Goal: Find specific page/section: Find specific page/section

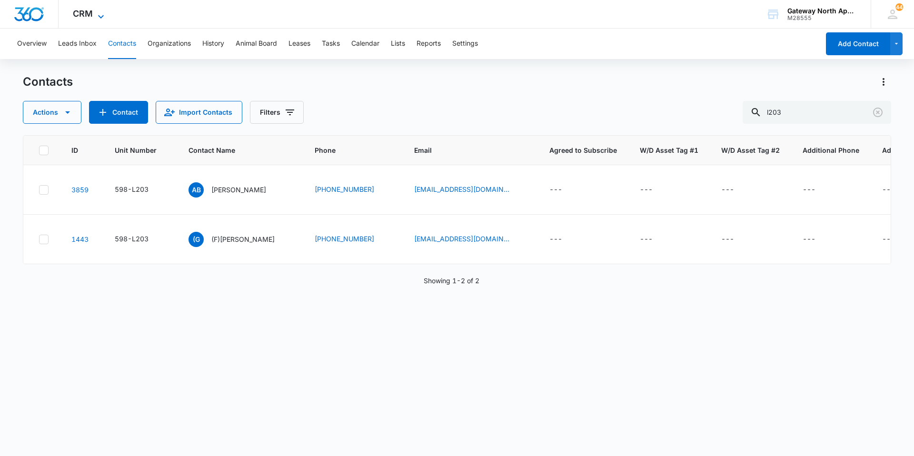
click at [99, 14] on icon at bounding box center [100, 16] width 11 height 11
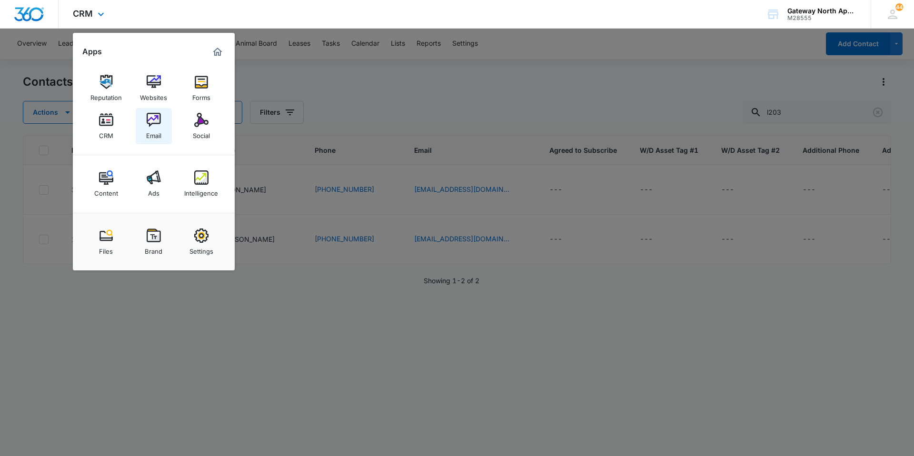
click at [167, 122] on link "Email" at bounding box center [154, 126] width 36 height 36
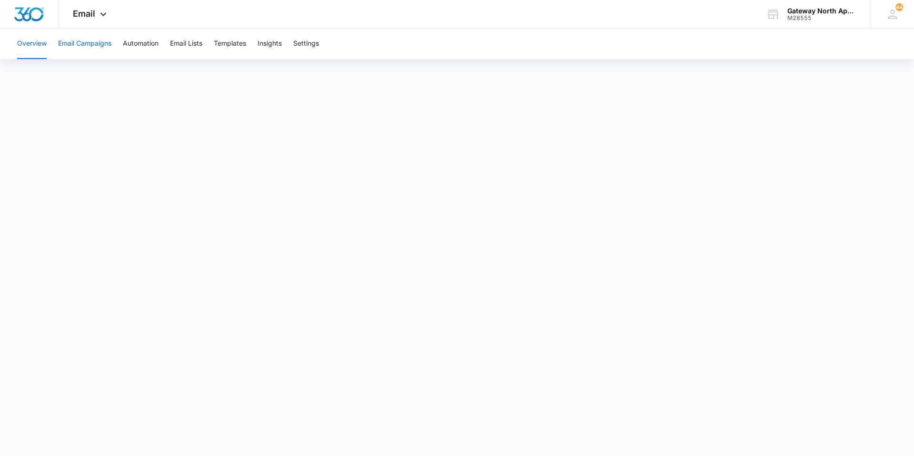
click at [102, 40] on button "Email Campaigns" at bounding box center [84, 44] width 53 height 30
click at [88, 17] on span "Email" at bounding box center [84, 14] width 22 height 10
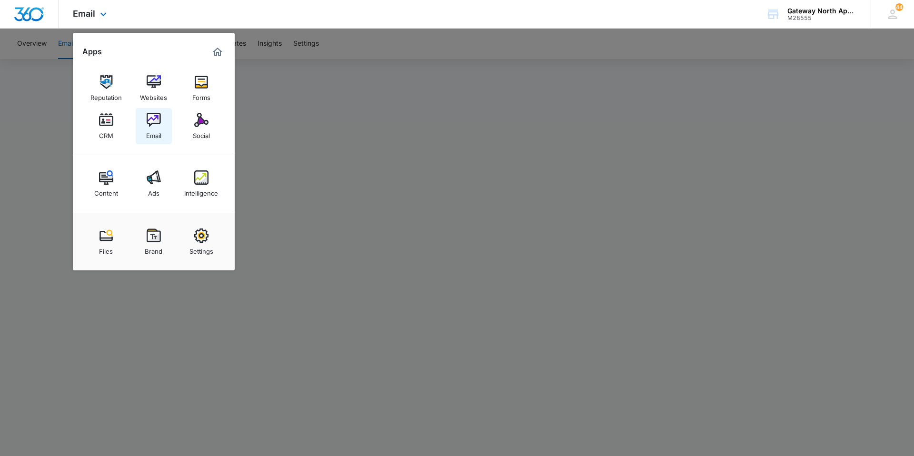
click at [158, 119] on img at bounding box center [154, 120] width 14 height 14
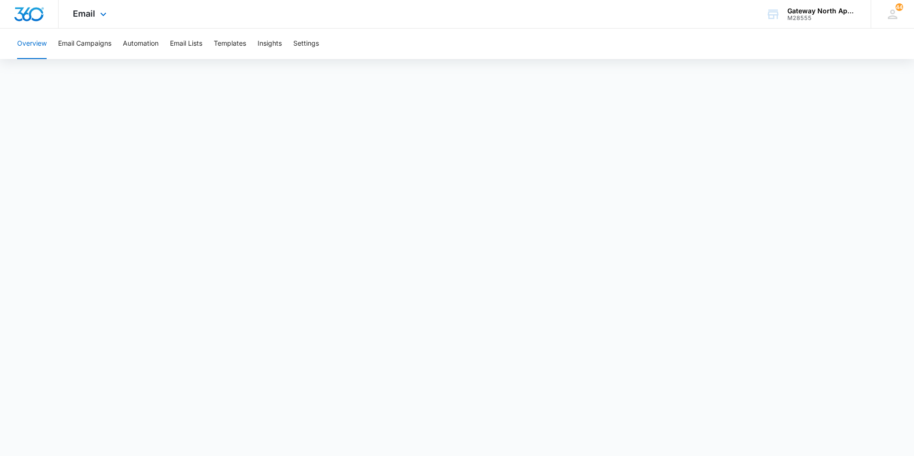
click at [103, 20] on div "Email Apps Reputation Websites Forms CRM Email Social Content Ads Intelligence …" at bounding box center [91, 14] width 65 height 28
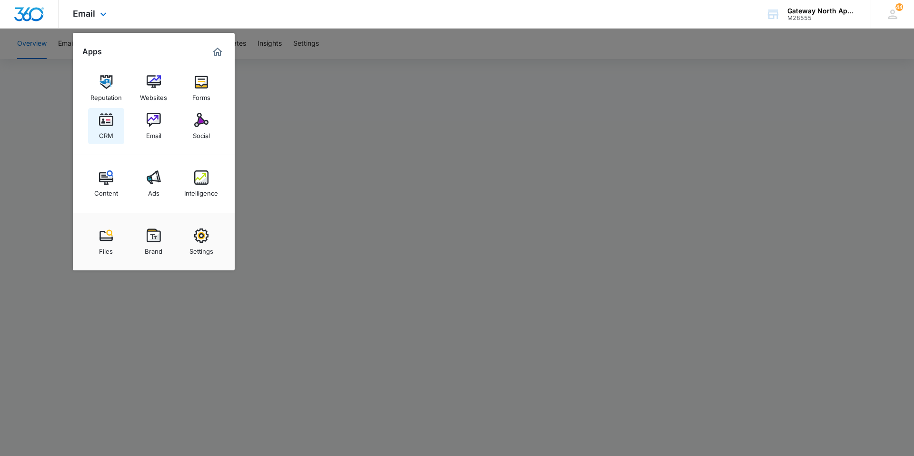
click at [106, 119] on img at bounding box center [106, 120] width 14 height 14
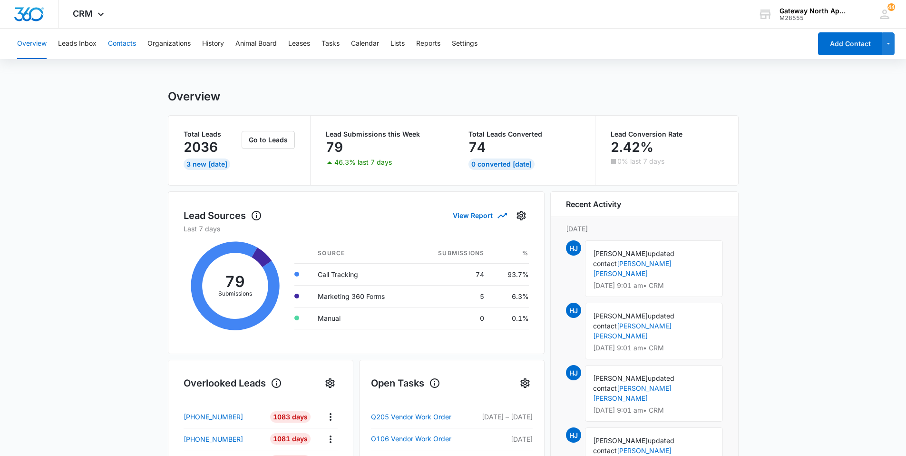
click at [124, 40] on button "Contacts" at bounding box center [122, 44] width 28 height 30
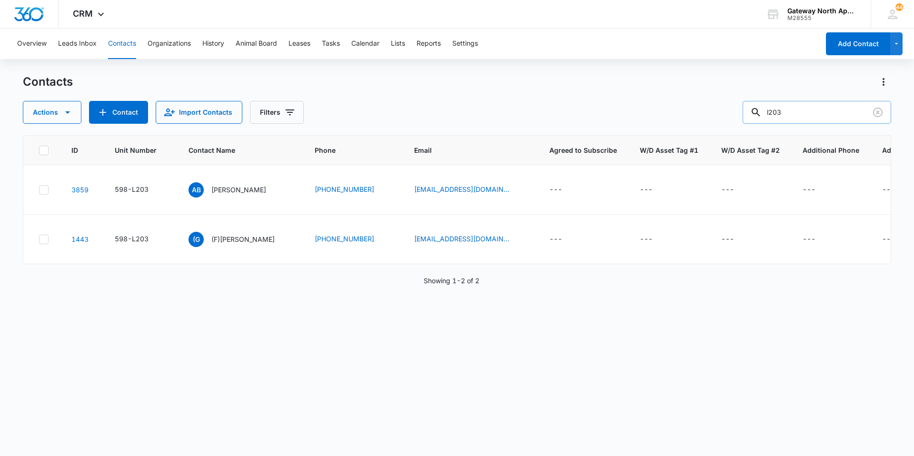
drag, startPoint x: 797, startPoint y: 114, endPoint x: 761, endPoint y: 109, distance: 36.5
click at [761, 109] on div "l203" at bounding box center [816, 112] width 148 height 23
type input "o304"
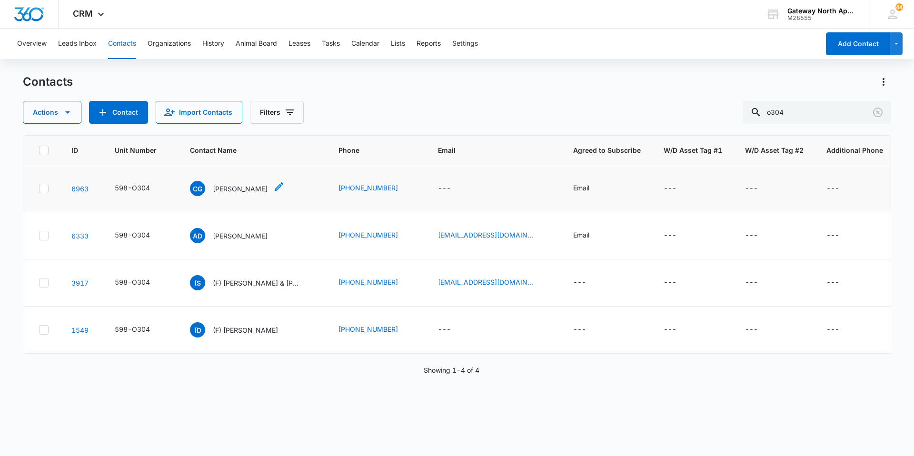
click at [248, 188] on p "[PERSON_NAME]" at bounding box center [240, 189] width 55 height 10
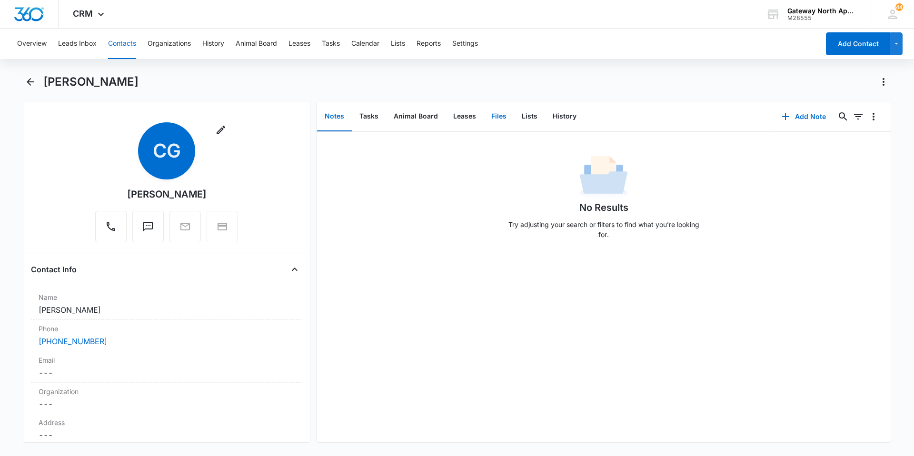
click at [489, 114] on button "Files" at bounding box center [498, 116] width 30 height 29
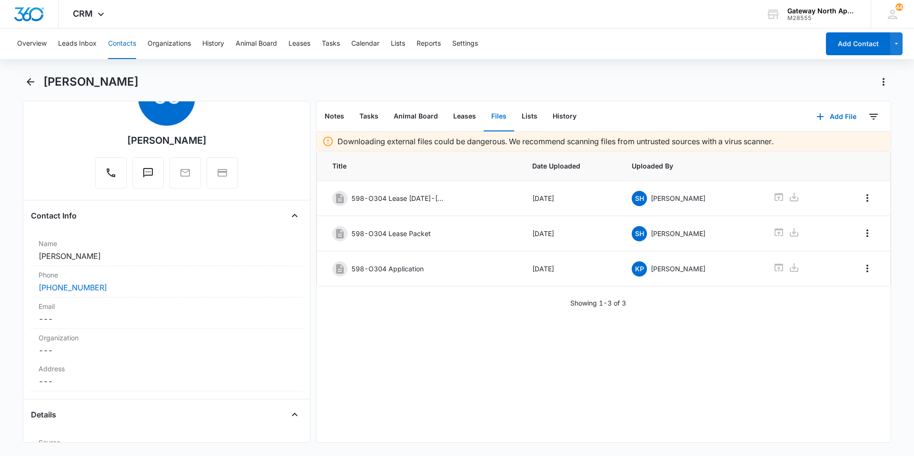
scroll to position [48, 0]
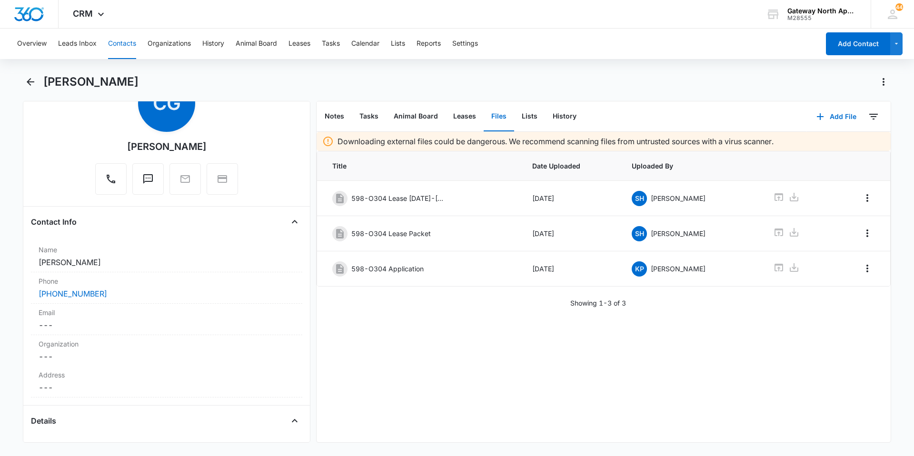
click at [109, 44] on button "Contacts" at bounding box center [122, 44] width 28 height 30
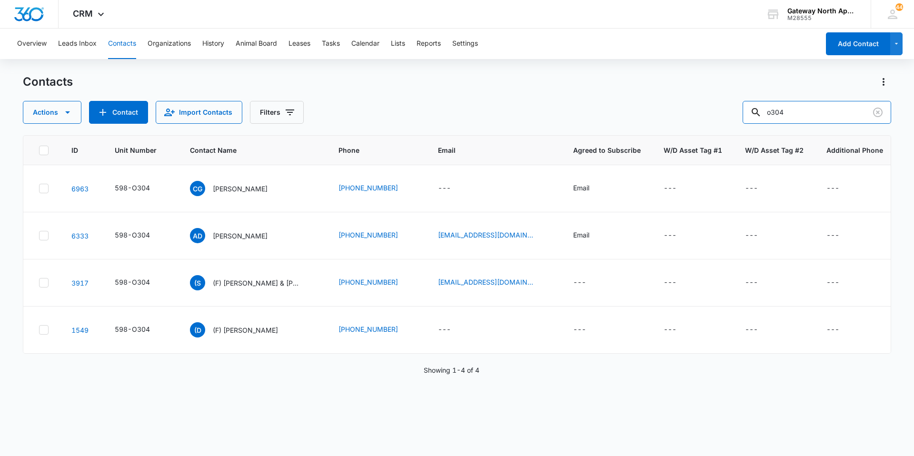
drag, startPoint x: 794, startPoint y: 120, endPoint x: 711, endPoint y: 115, distance: 82.5
click at [711, 115] on div "Actions Contact Import Contacts Filters o304" at bounding box center [457, 112] width 868 height 23
type input "a300"
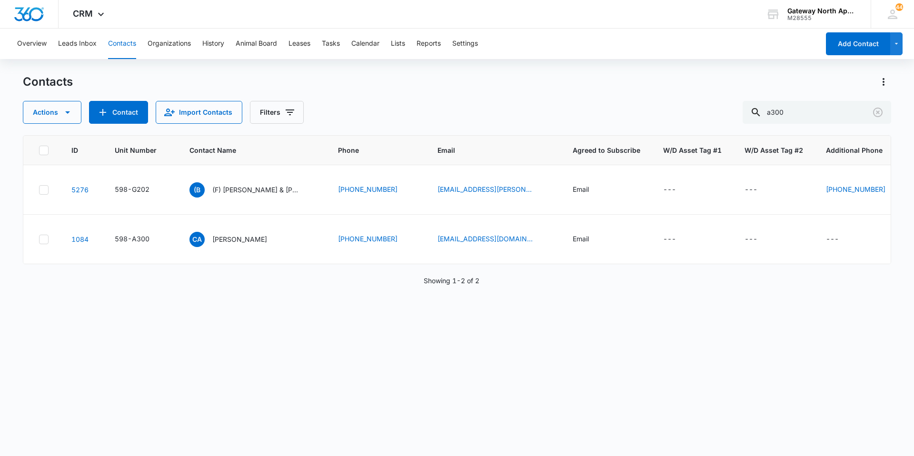
click at [699, 304] on div "ID Unit Number Contact Name Phone Email Agreed to Subscribe W/D Asset Tag #1 W/…" at bounding box center [457, 289] width 868 height 308
